Goal: Information Seeking & Learning: Learn about a topic

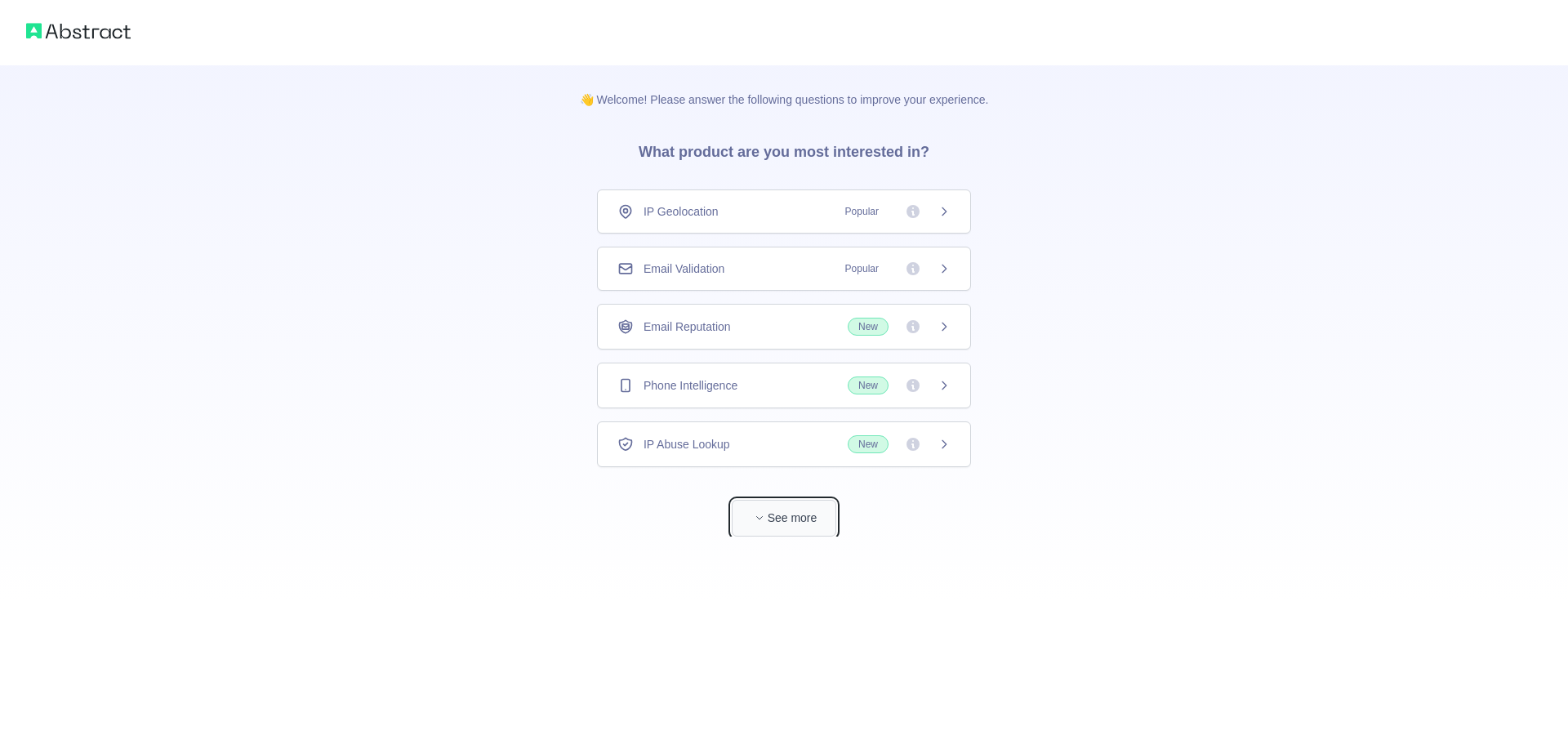
click at [789, 521] on button "See more" at bounding box center [784, 517] width 104 height 36
click at [673, 376] on div "Phone Intelligence New" at bounding box center [777, 385] width 374 height 46
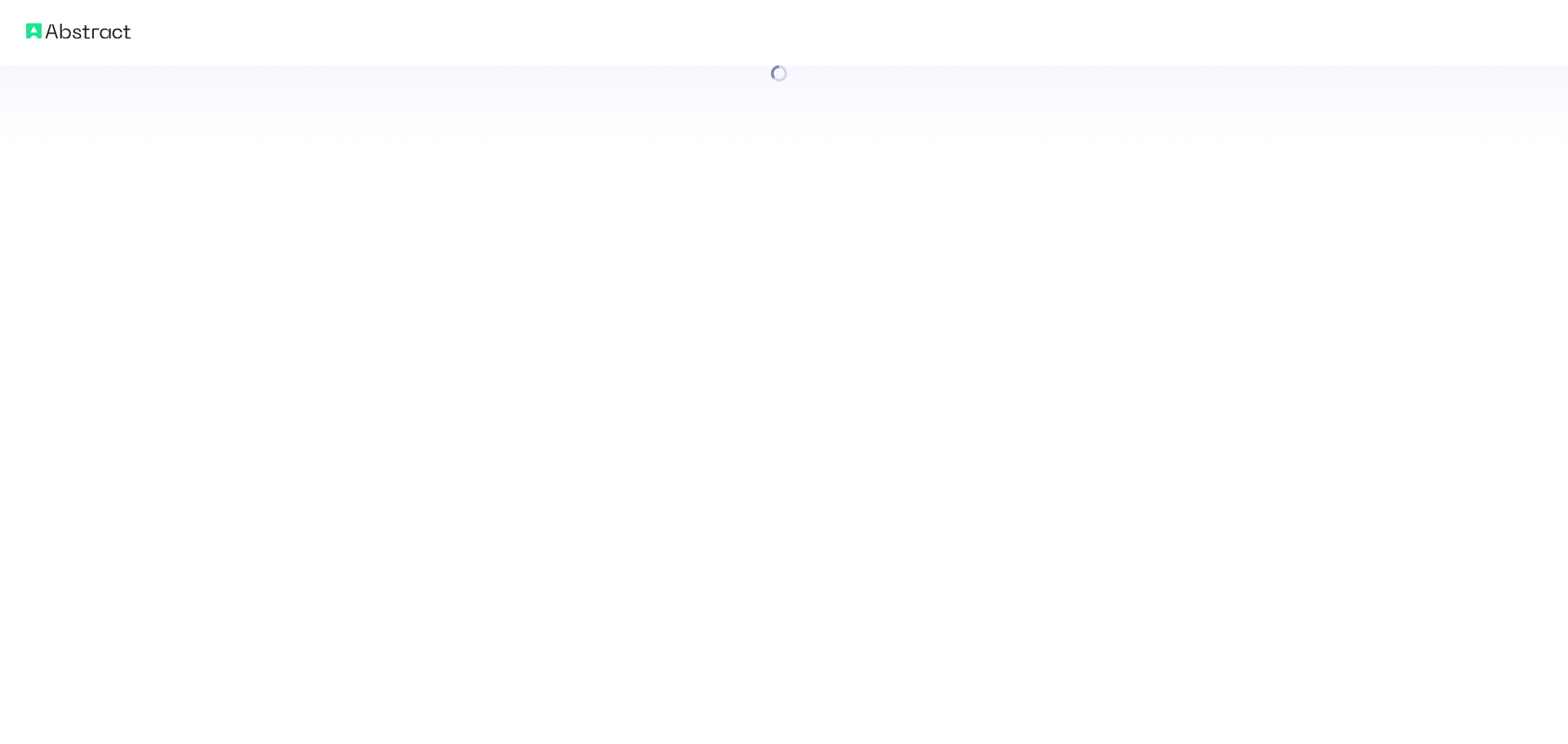
click at [932, 375] on div at bounding box center [784, 372] width 1568 height 744
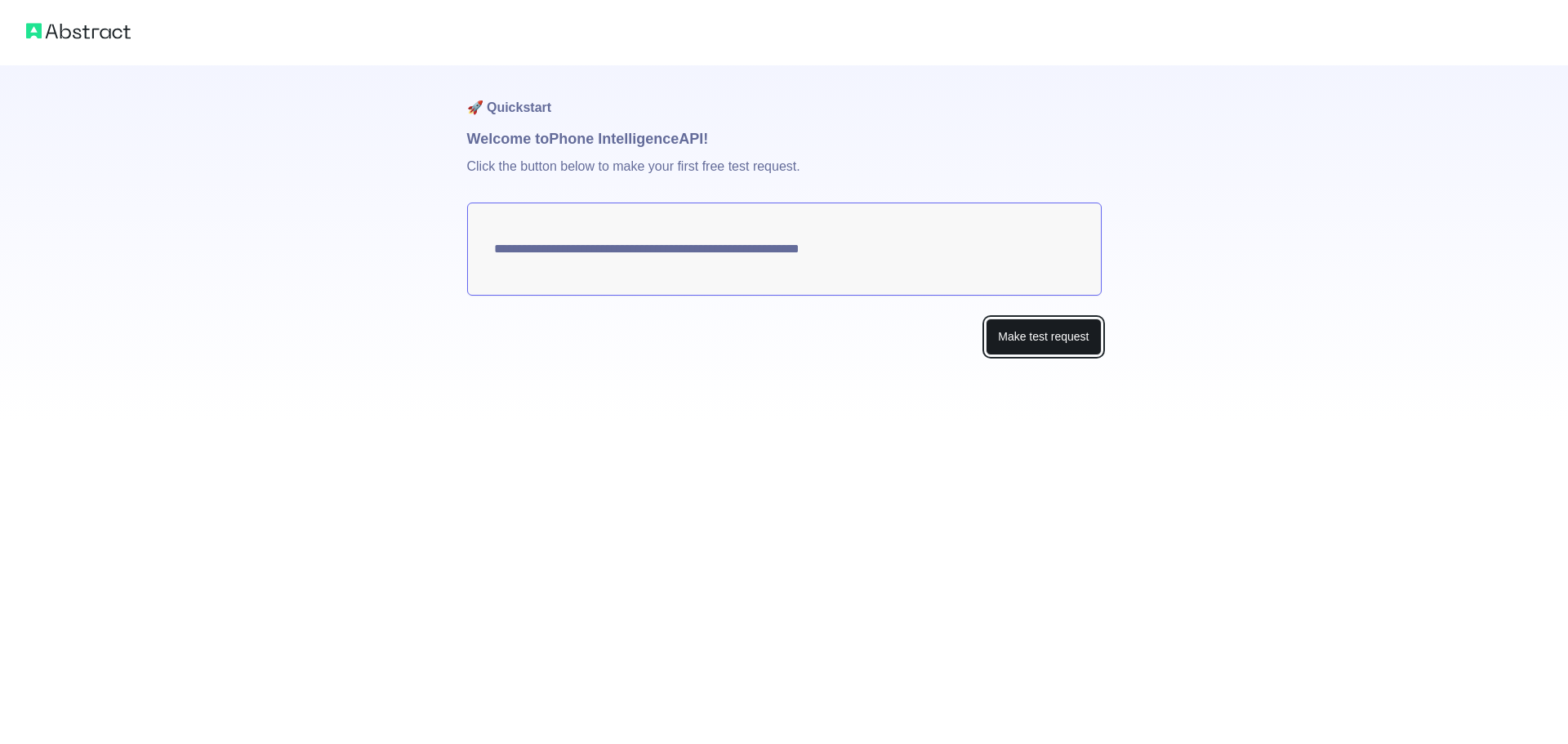
click at [1047, 338] on button "Make test request" at bounding box center [1043, 336] width 115 height 36
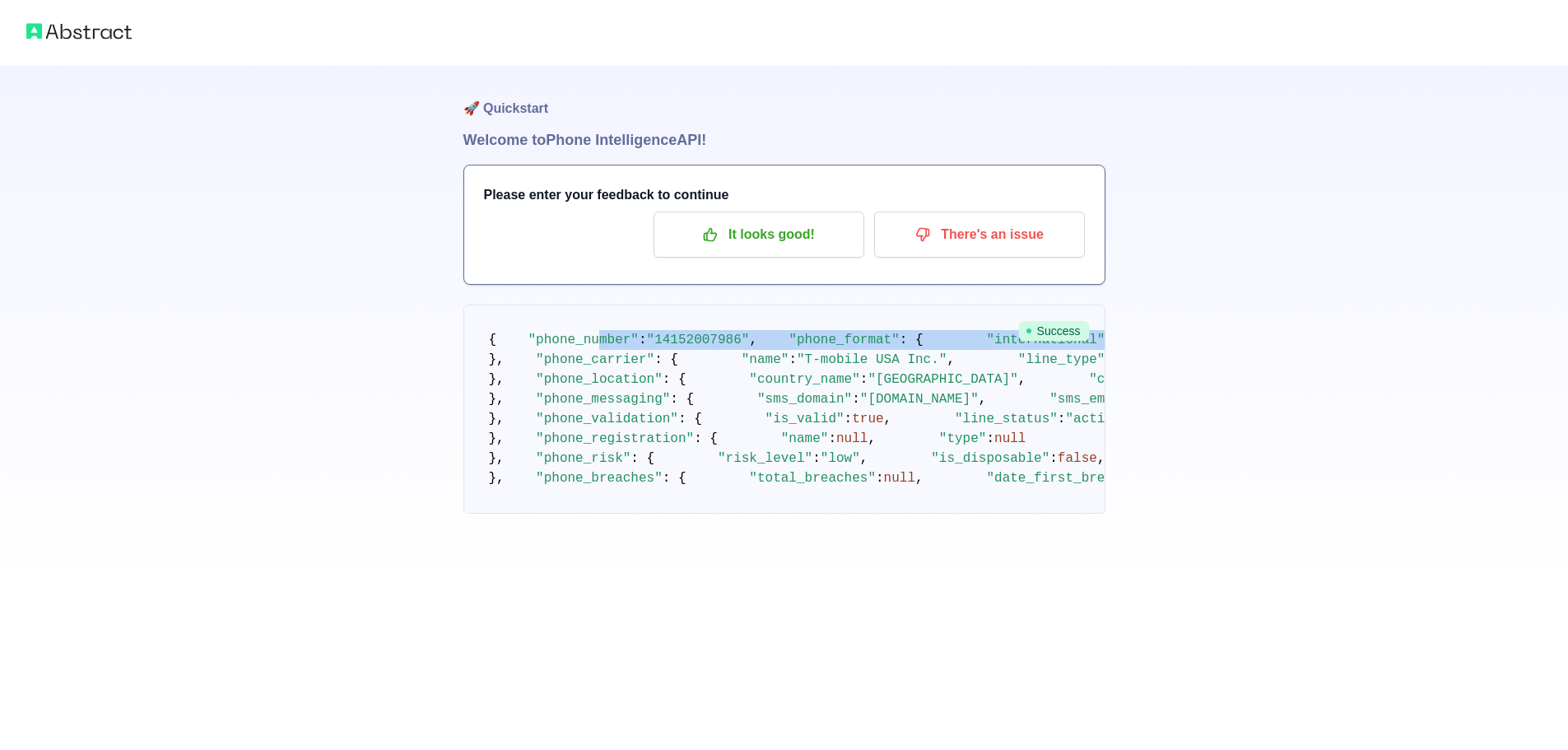
drag, startPoint x: 602, startPoint y: 373, endPoint x: 739, endPoint y: 395, distance: 138.8
click at [739, 395] on pre "{ "phone_number" : "[PHONE_NUMBER]" , "phone_format" : { "international" : "[PH…" at bounding box center [784, 409] width 642 height 209
click at [624, 407] on pre "{ "phone_number" : "[PHONE_NUMBER]" , "phone_format" : { "international" : "[PH…" at bounding box center [784, 409] width 642 height 209
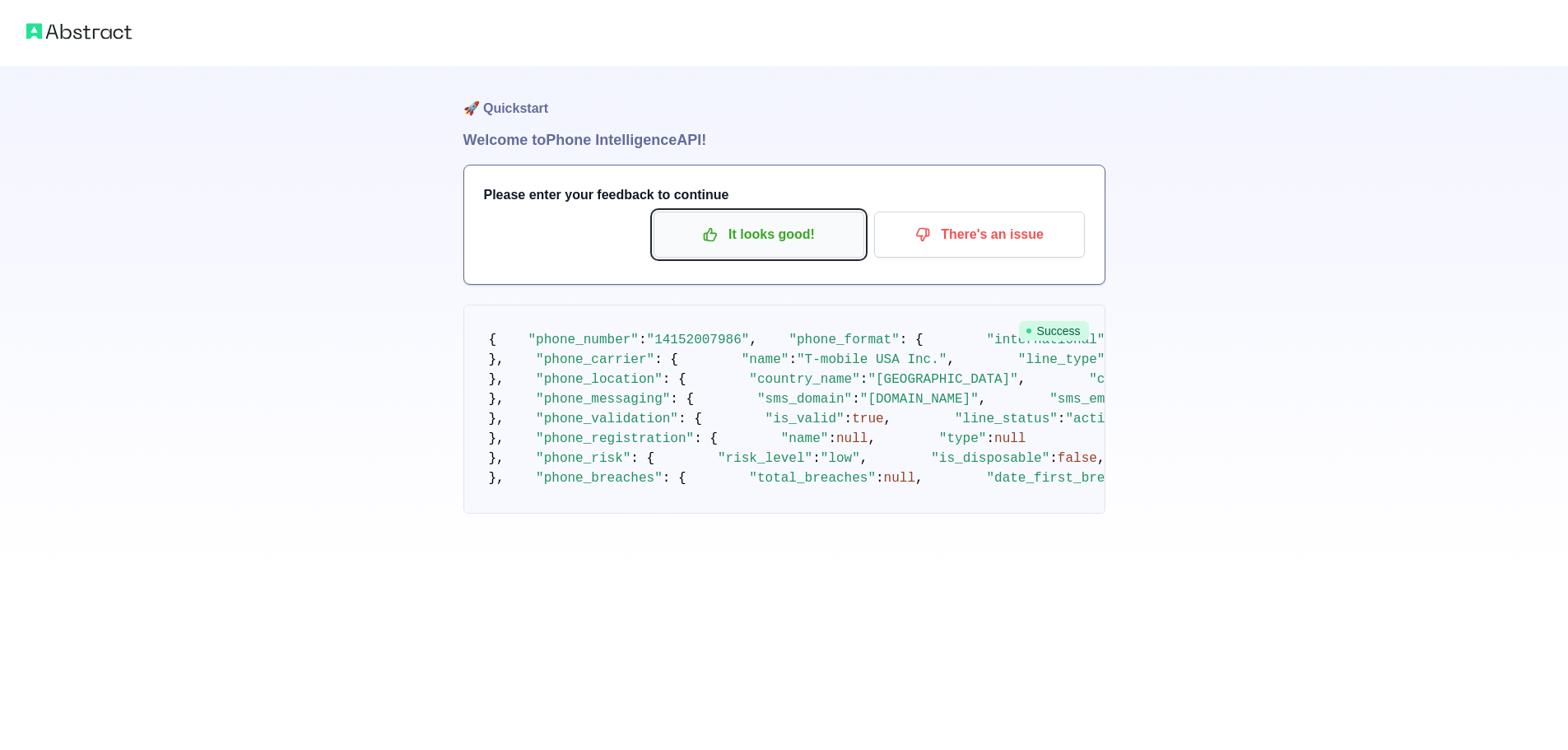
click at [741, 237] on p "It looks good!" at bounding box center [759, 235] width 186 height 28
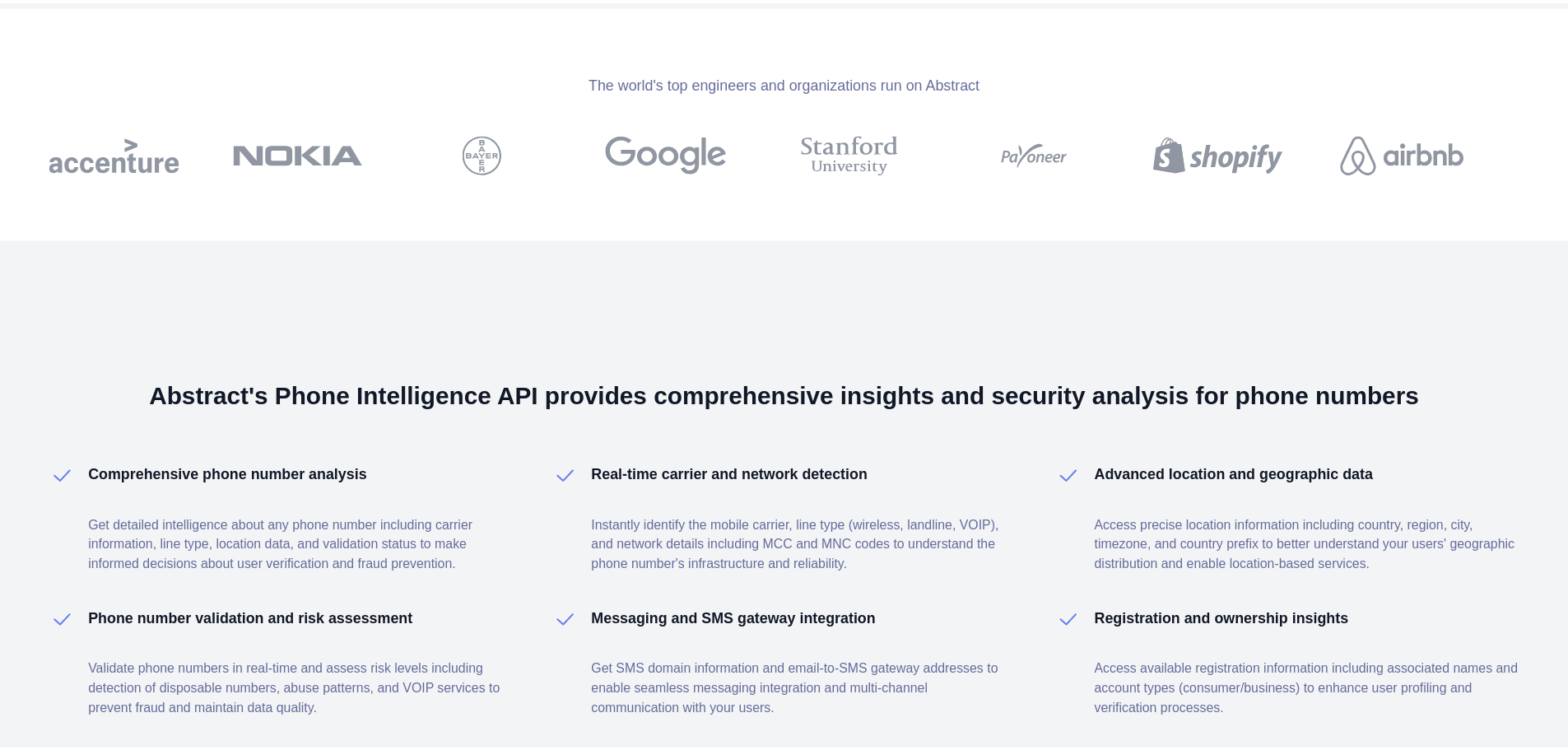
scroll to position [2290, 0]
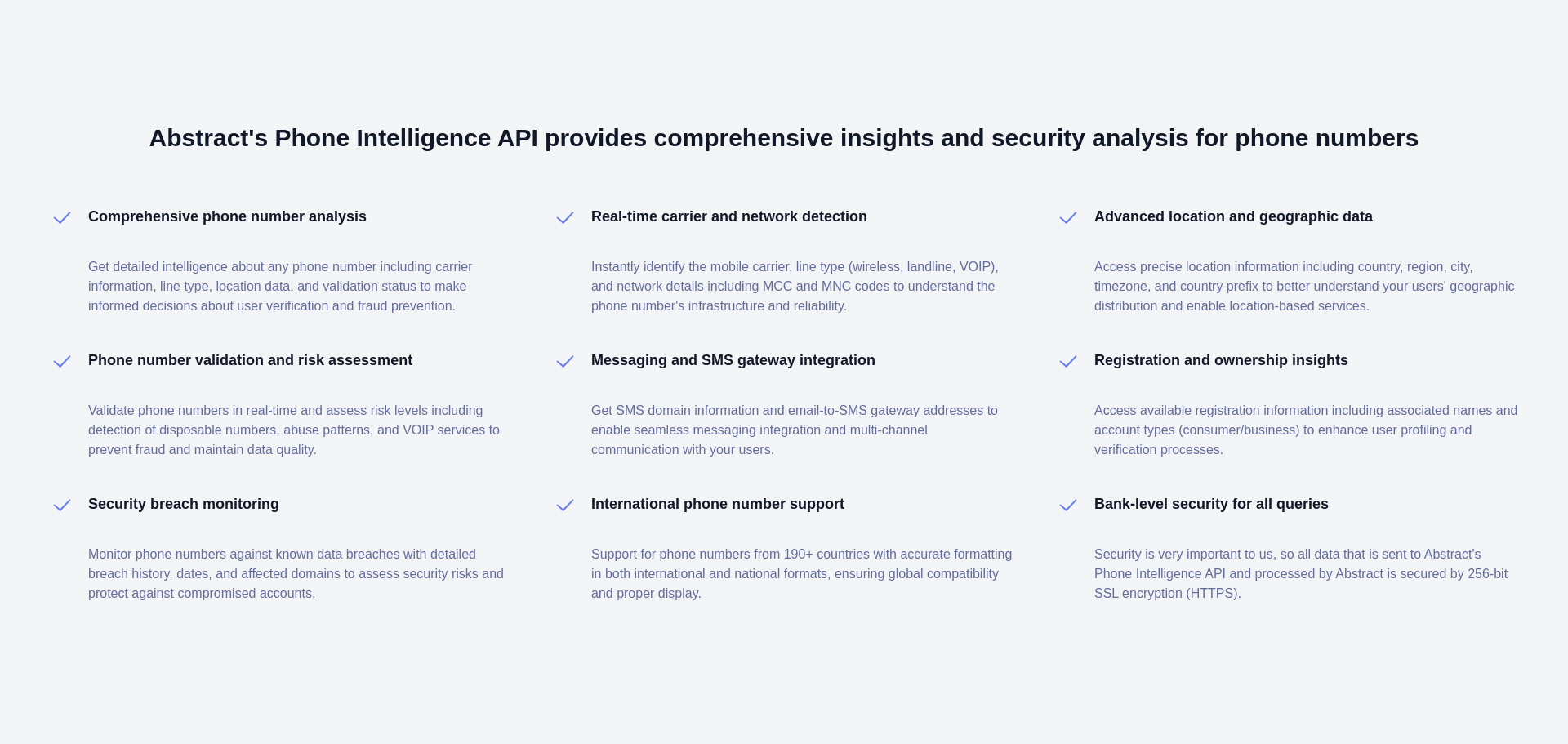
drag, startPoint x: 366, startPoint y: 439, endPoint x: 363, endPoint y: 421, distance: 18.2
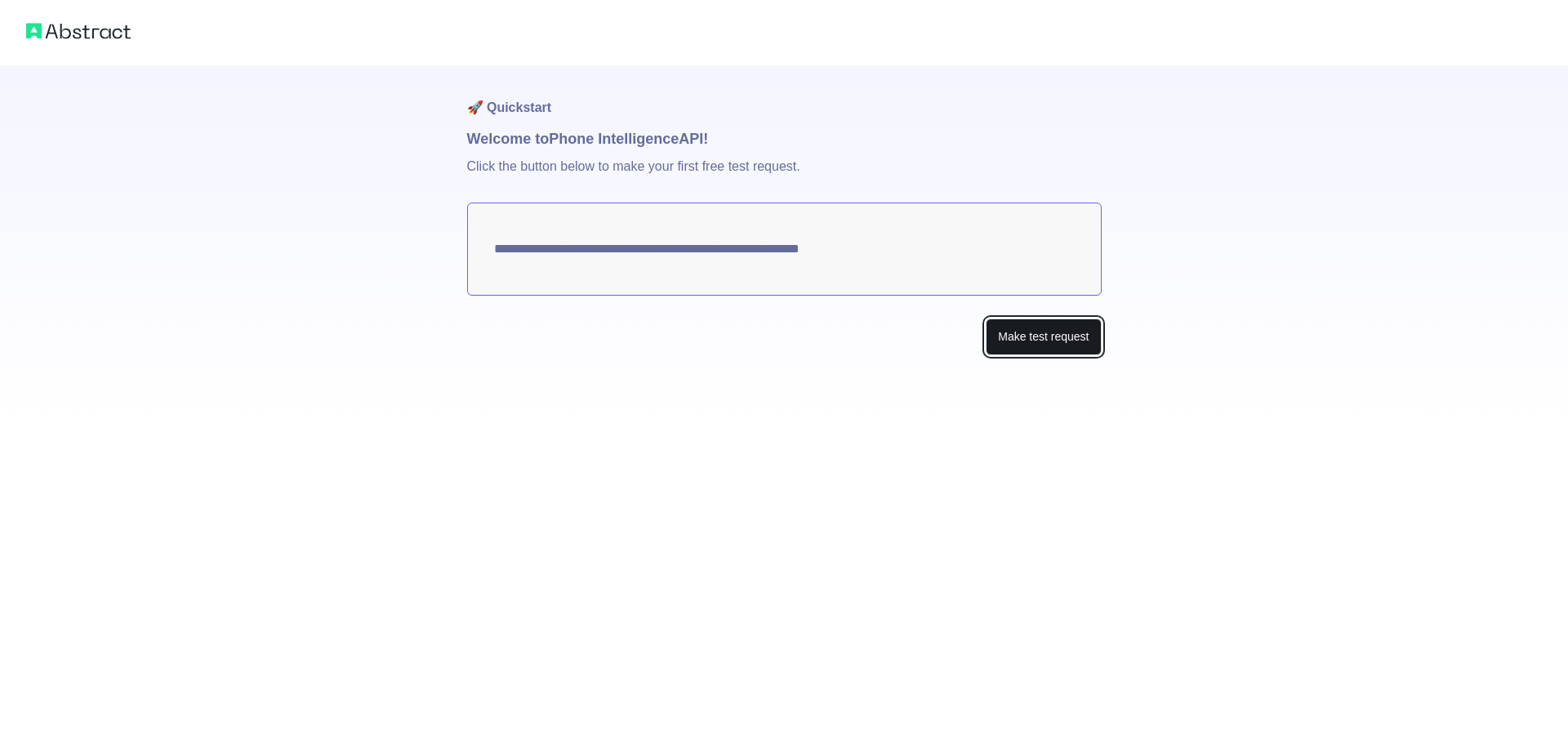
click at [1033, 333] on button "Make test request" at bounding box center [1043, 336] width 115 height 36
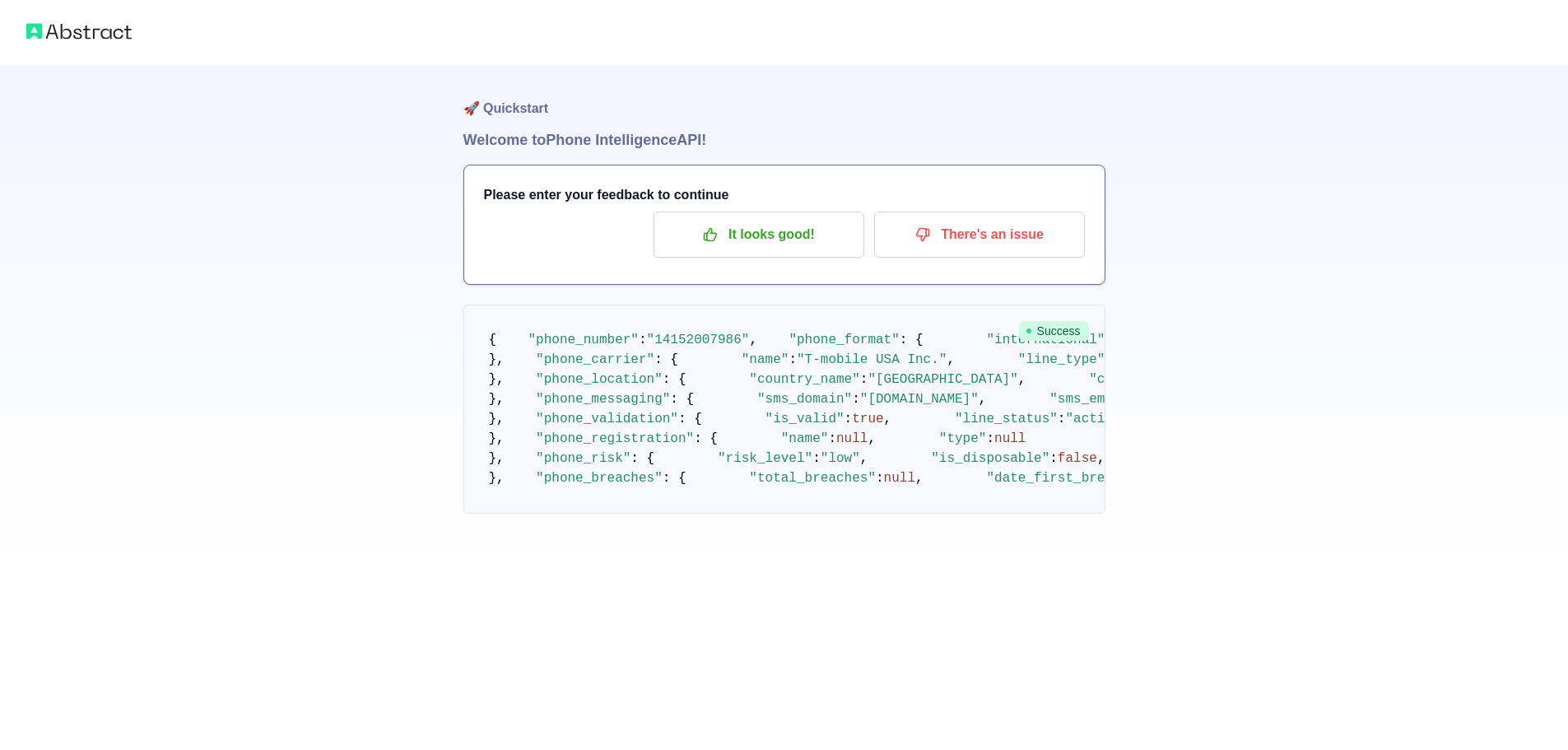
scroll to position [580, 0]
drag, startPoint x: 550, startPoint y: 429, endPoint x: 567, endPoint y: 260, distance: 169.9
click at [565, 305] on pre "{ "phone_number" : "[PHONE_NUMBER]" , "phone_format" : { "international" : "[PH…" at bounding box center [784, 409] width 642 height 209
click at [832, 427] on pre "{ "phone_number" : "[PHONE_NUMBER]" , "phone_format" : { "international" : "[PH…" at bounding box center [784, 409] width 642 height 209
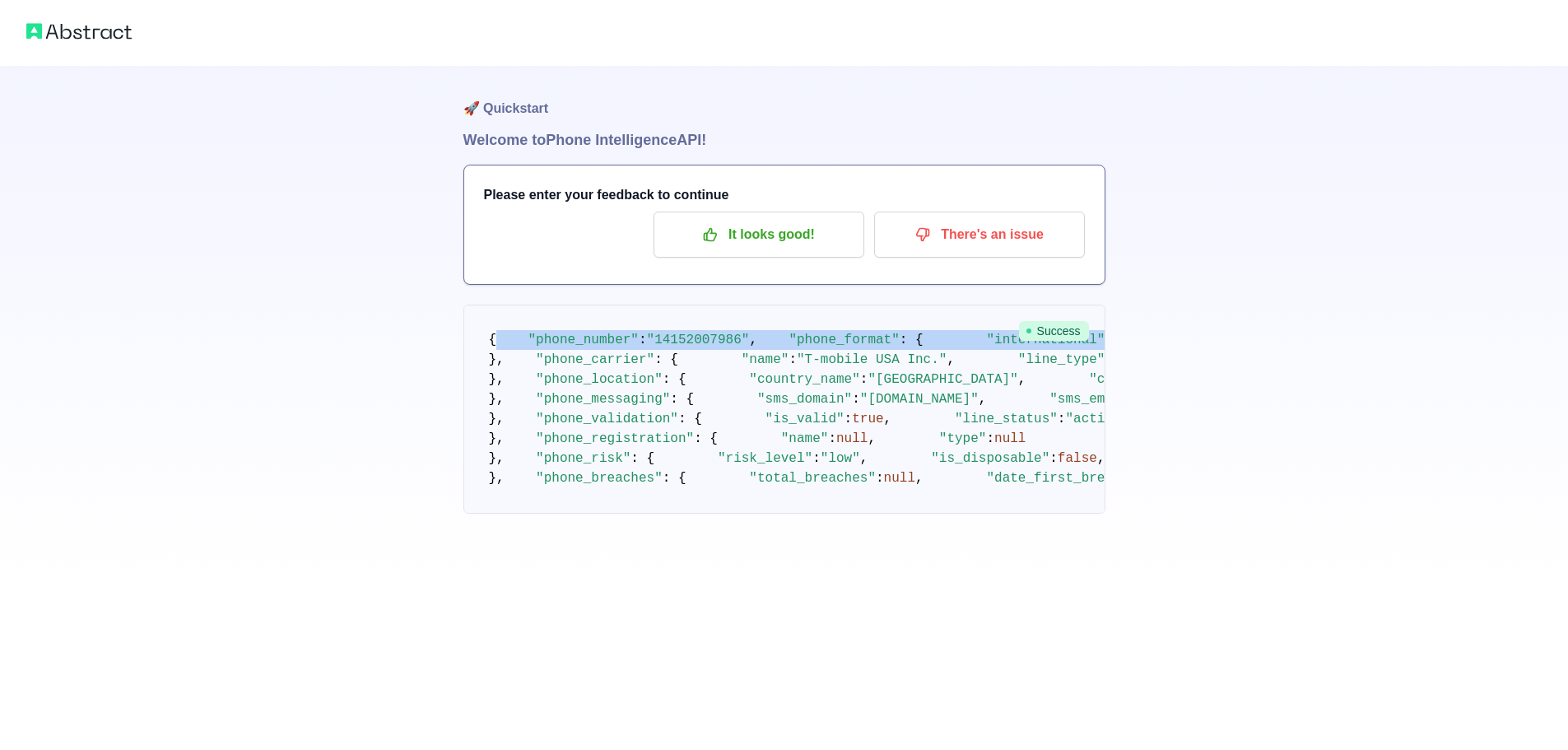
drag, startPoint x: 532, startPoint y: 348, endPoint x: 798, endPoint y: 458, distance: 287.8
click at [746, 420] on pre "{ "phone_number" : "[PHONE_NUMBER]" , "phone_format" : { "international" : "[PH…" at bounding box center [784, 409] width 642 height 209
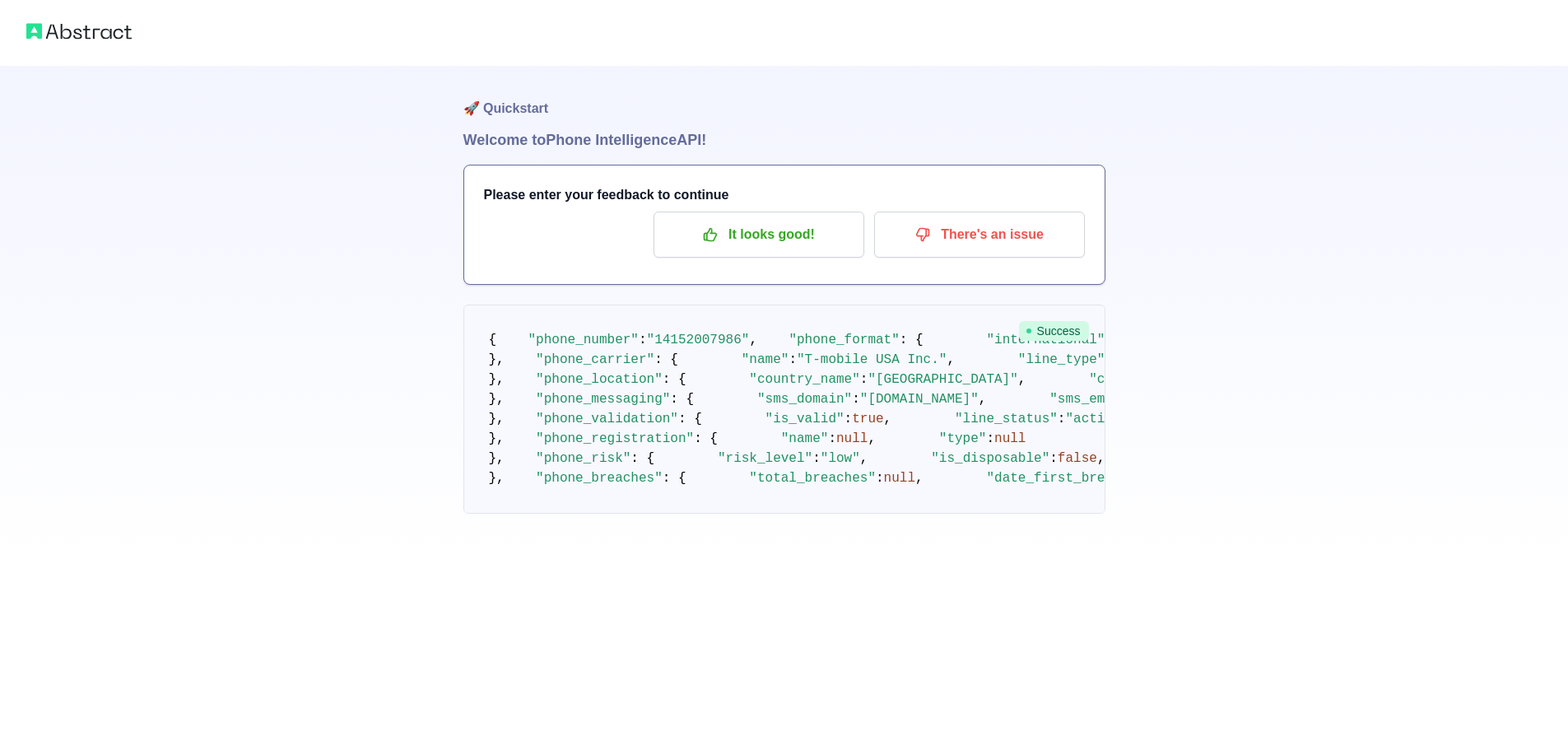
click at [812, 496] on pre "{ "phone_number" : "[PHONE_NUMBER]" , "phone_format" : { "international" : "[PH…" at bounding box center [784, 409] width 642 height 209
drag, startPoint x: 523, startPoint y: 358, endPoint x: 697, endPoint y: 387, distance: 176.4
click at [697, 387] on pre "{ "phone_number" : "[PHONE_NUMBER]" , "phone_format" : { "international" : "[PH…" at bounding box center [784, 409] width 642 height 209
click at [582, 347] on span ""phone_number"" at bounding box center [583, 340] width 110 height 15
click at [502, 347] on span at bounding box center [511, 340] width 31 height 15
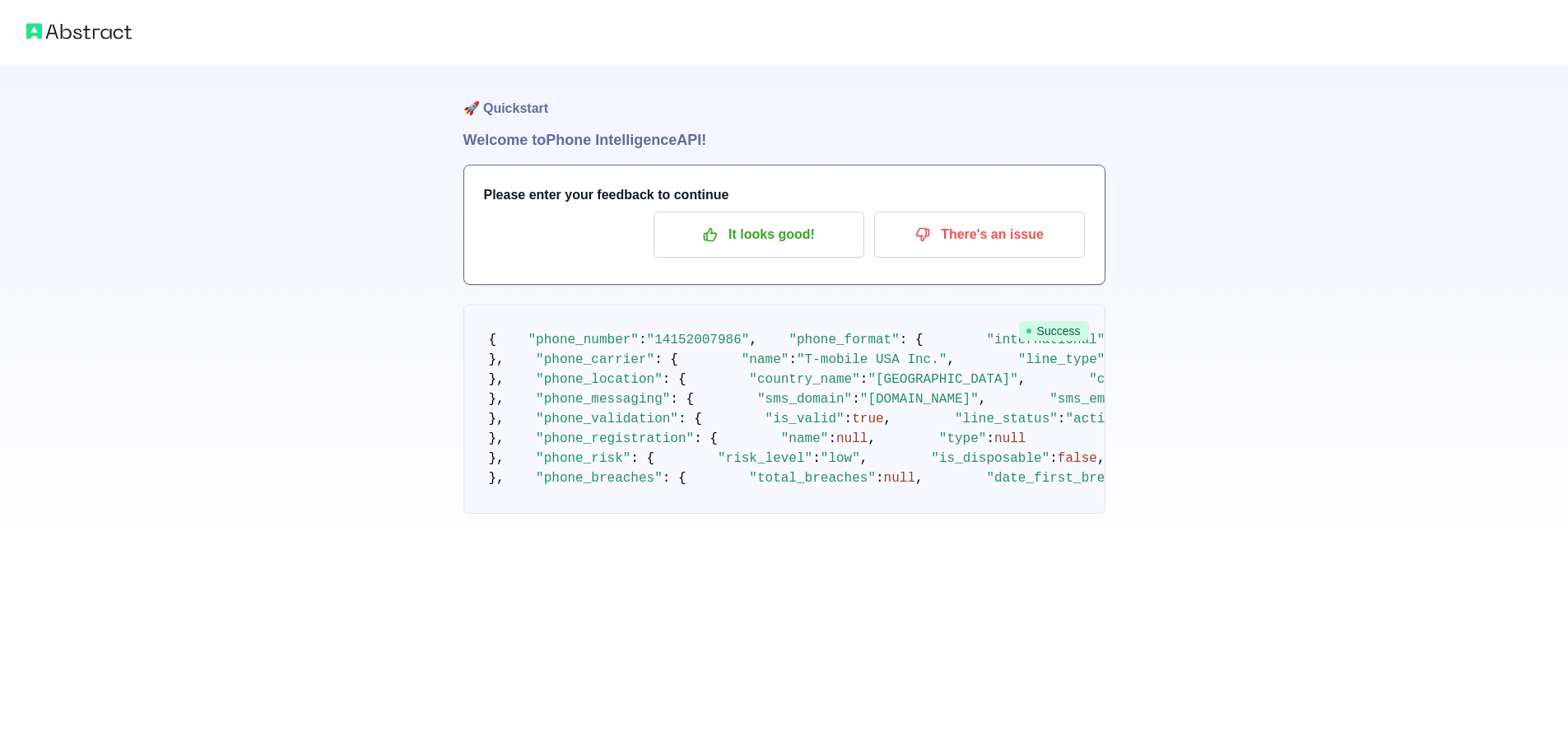
scroll to position [329, 0]
drag, startPoint x: 450, startPoint y: 380, endPoint x: 431, endPoint y: 360, distance: 27.6
